Goal: Find specific page/section: Find specific page/section

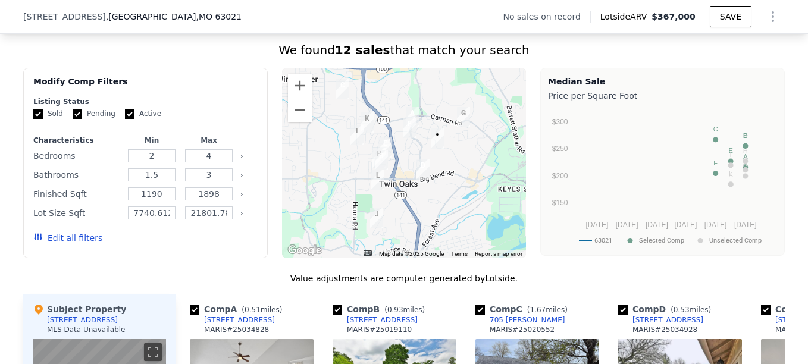
scroll to position [935, 0]
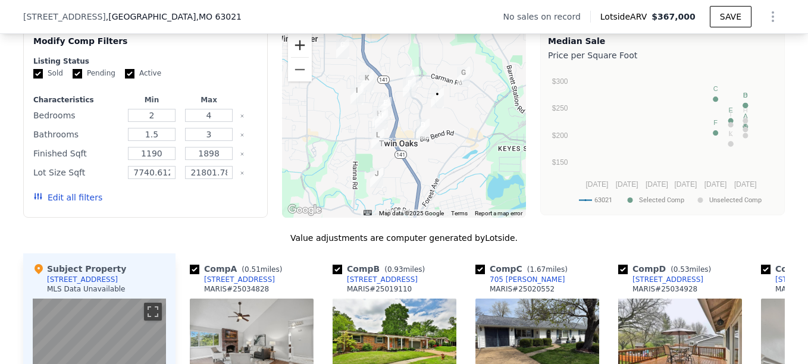
click at [297, 56] on button "Zoom in" at bounding box center [300, 45] width 24 height 24
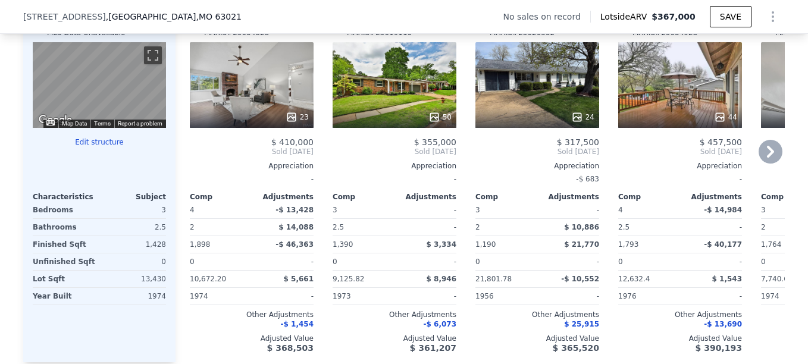
scroll to position [1173, 0]
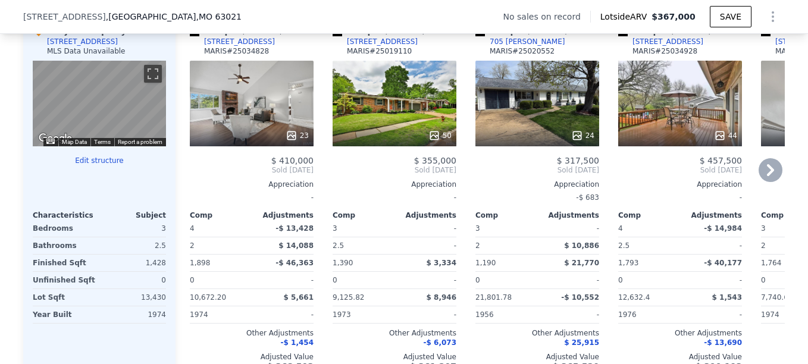
click at [762, 180] on icon at bounding box center [770, 170] width 24 height 24
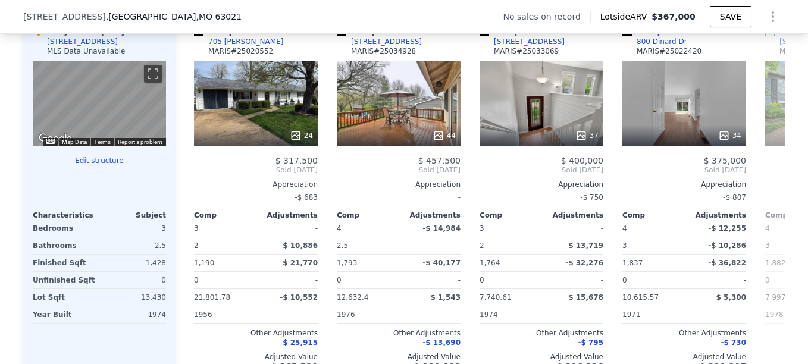
scroll to position [0, 285]
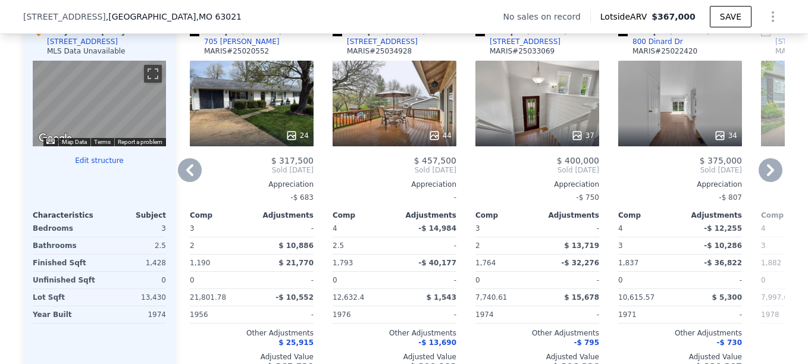
click at [763, 182] on icon at bounding box center [770, 170] width 24 height 24
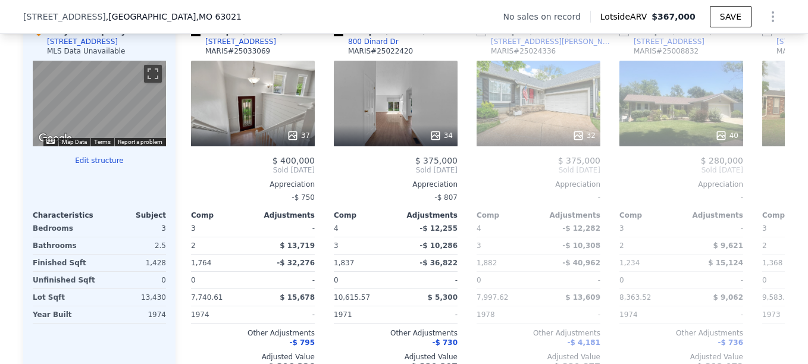
scroll to position [0, 571]
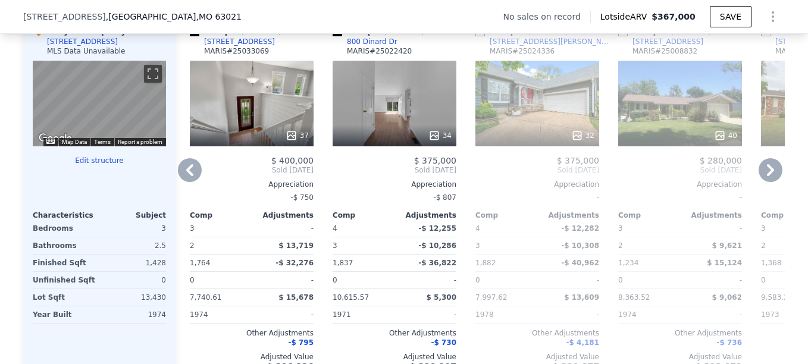
click at [767, 176] on icon at bounding box center [770, 170] width 7 height 12
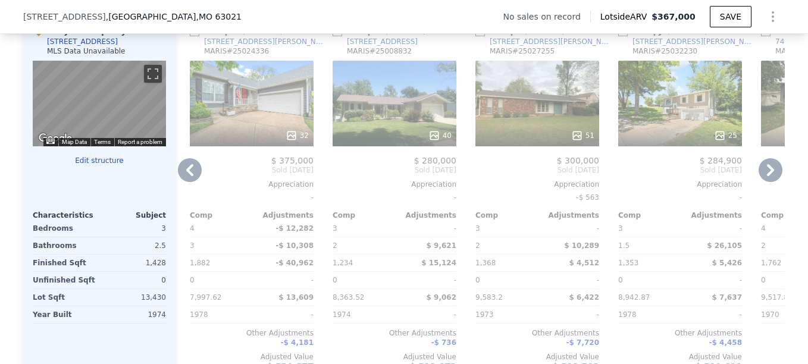
click at [767, 176] on icon at bounding box center [770, 170] width 7 height 12
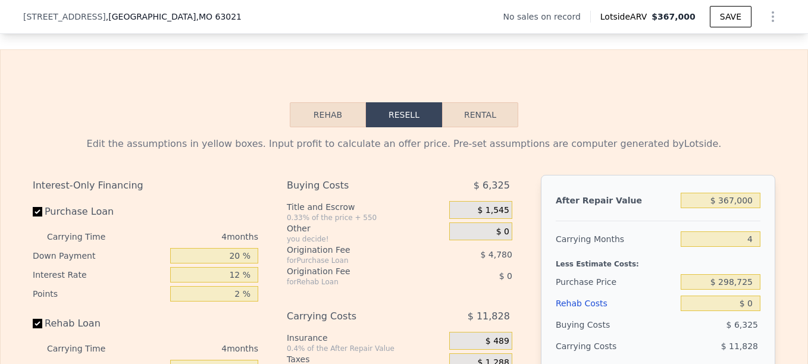
scroll to position [1589, 0]
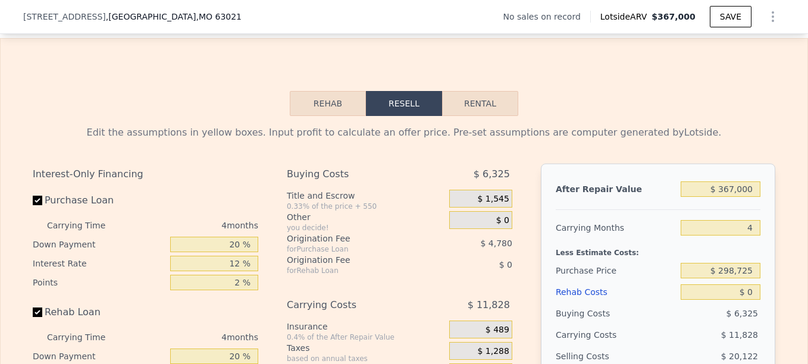
drag, startPoint x: 19, startPoint y: 19, endPoint x: 99, endPoint y: 19, distance: 80.3
click at [100, 20] on span "[STREET_ADDRESS]" at bounding box center [64, 17] width 83 height 12
drag, startPoint x: 99, startPoint y: 19, endPoint x: 93, endPoint y: 12, distance: 8.8
copy span "[STREET_ADDRESS]"
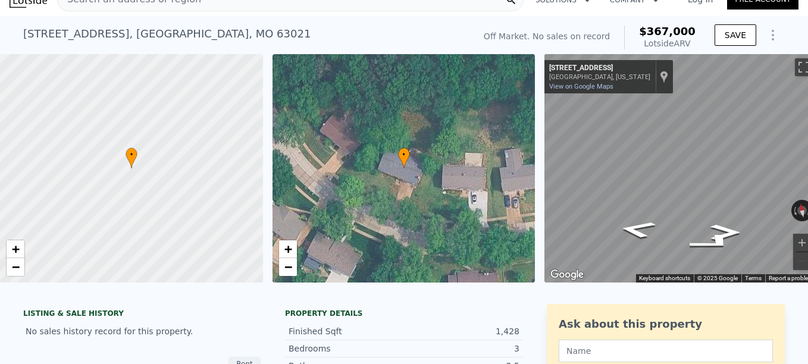
scroll to position [0, 0]
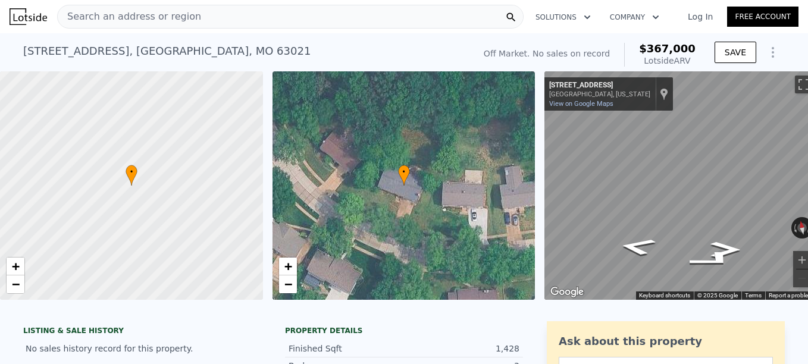
click at [221, 21] on div "Search an address or region" at bounding box center [290, 17] width 466 height 24
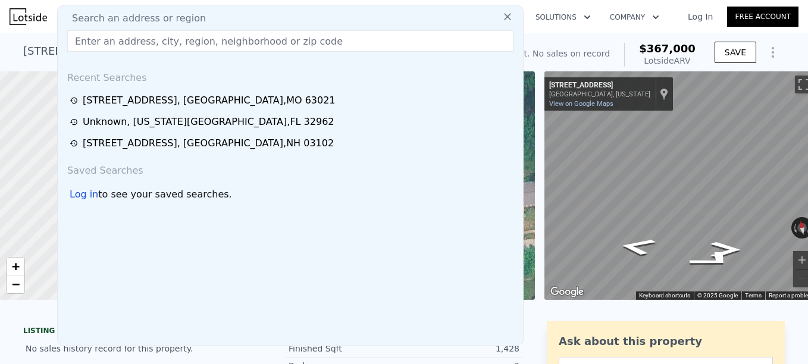
type input "7 [PERSON_NAME]"
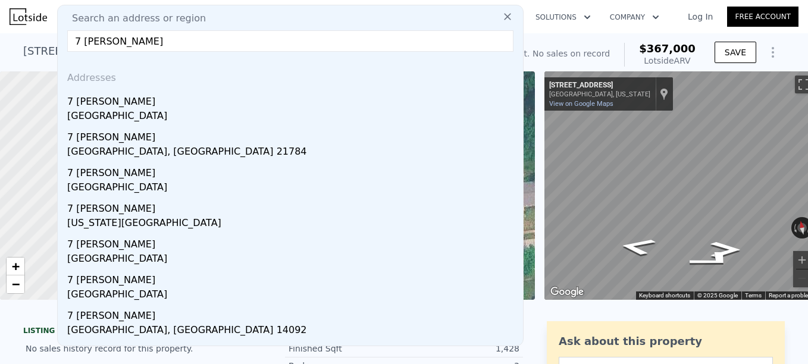
click at [139, 108] on div "7 [PERSON_NAME]" at bounding box center [292, 99] width 451 height 19
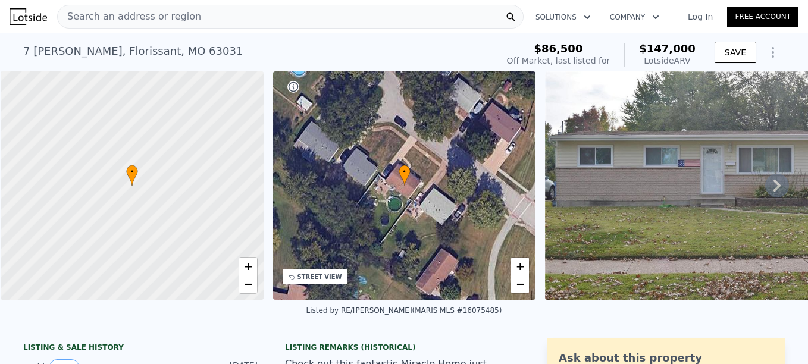
scroll to position [0, 5]
